Goal: Information Seeking & Learning: Learn about a topic

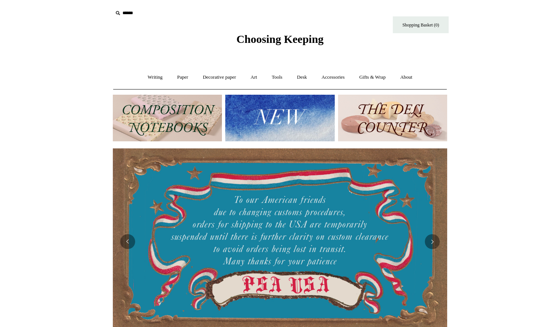
click at [302, 232] on div at bounding box center [280, 241] width 334 height 186
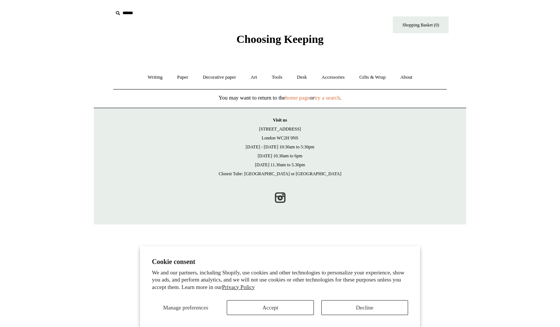
click at [251, 39] on span "Choosing Keeping" at bounding box center [279, 39] width 87 height 12
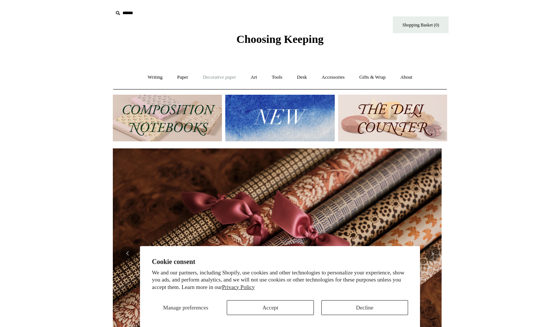
click at [210, 79] on link "Decorative paper +" at bounding box center [219, 77] width 47 height 20
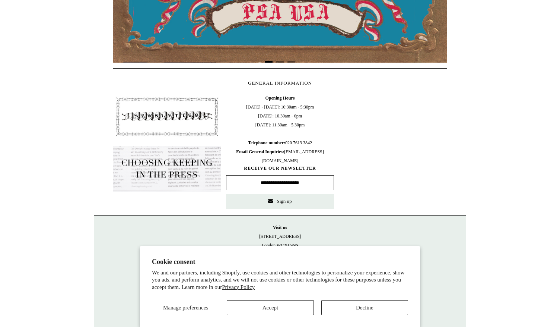
scroll to position [301, 0]
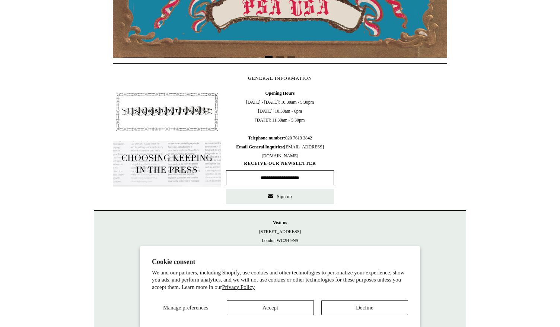
click at [160, 160] on img at bounding box center [167, 164] width 108 height 46
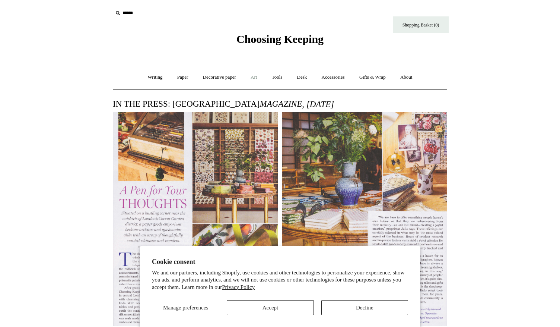
click at [254, 76] on link "Art +" at bounding box center [254, 77] width 20 height 20
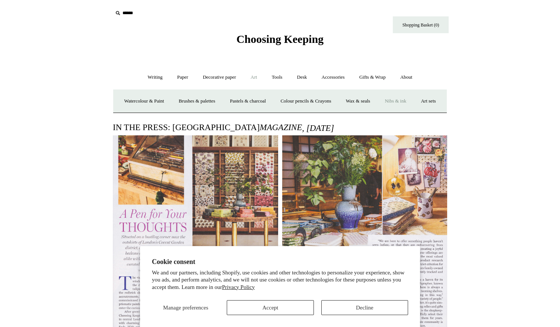
click at [413, 101] on link "Nibs & ink" at bounding box center [395, 101] width 35 height 20
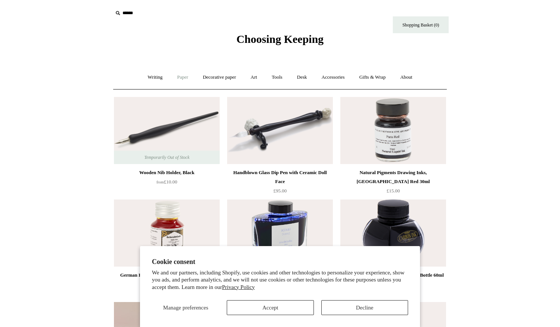
click at [177, 77] on link "Paper +" at bounding box center [183, 77] width 25 height 20
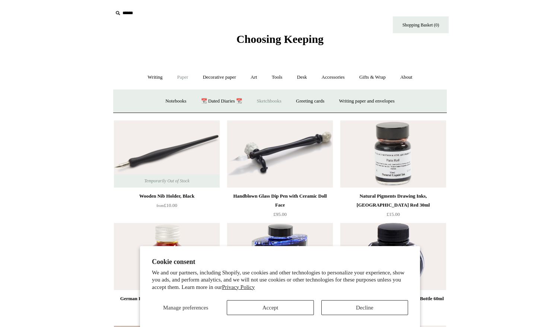
click at [262, 99] on link "Sketchbooks +" at bounding box center [269, 101] width 38 height 20
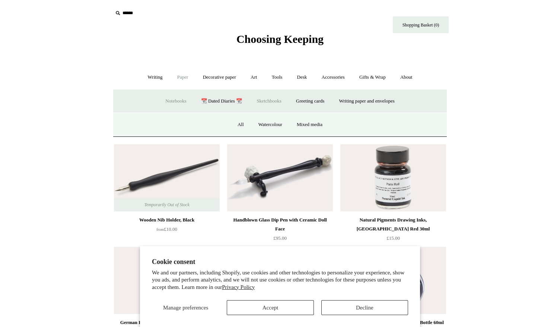
click at [167, 104] on link "Notebooks +" at bounding box center [176, 101] width 34 height 20
click at [373, 126] on link "Fountain pen friendly" at bounding box center [371, 125] width 55 height 20
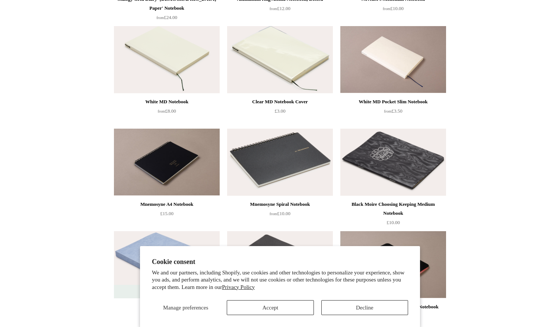
scroll to position [398, 0]
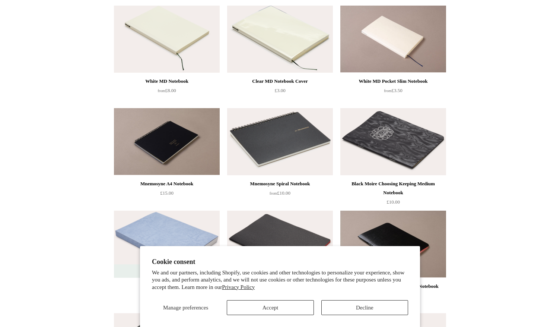
click at [401, 184] on div "Black Moire Choosing Keeping Medium Notebook" at bounding box center [393, 188] width 102 height 18
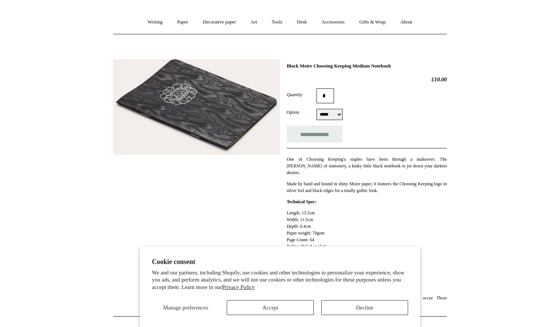
scroll to position [28, 0]
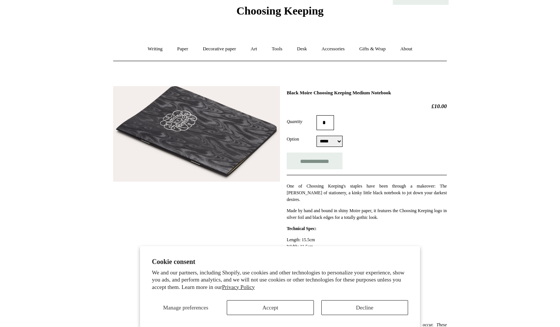
click at [227, 148] on img at bounding box center [196, 134] width 167 height 96
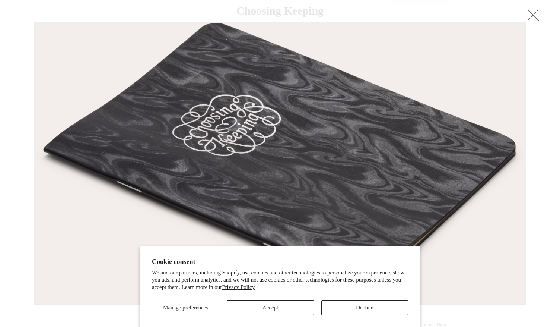
click at [228, 148] on img at bounding box center [280, 163] width 491 height 281
click at [532, 15] on link at bounding box center [533, 14] width 15 height 15
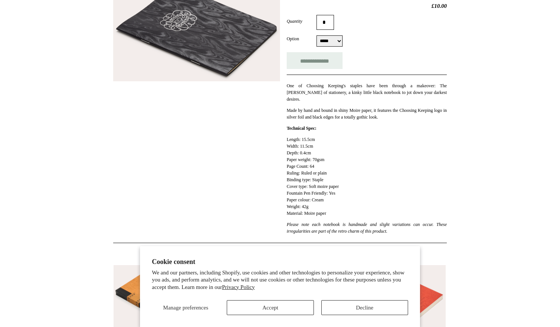
scroll to position [0, 0]
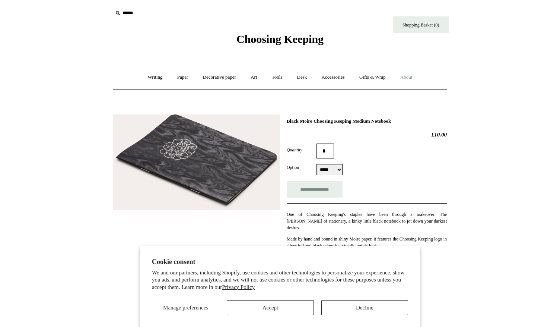
click at [419, 76] on link "About +" at bounding box center [407, 77] width 26 height 20
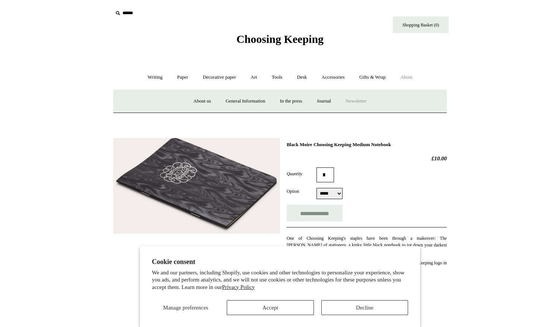
click at [352, 100] on a"] "Newsletter" at bounding box center [356, 101] width 34 height 20
